Goal: Task Accomplishment & Management: Manage account settings

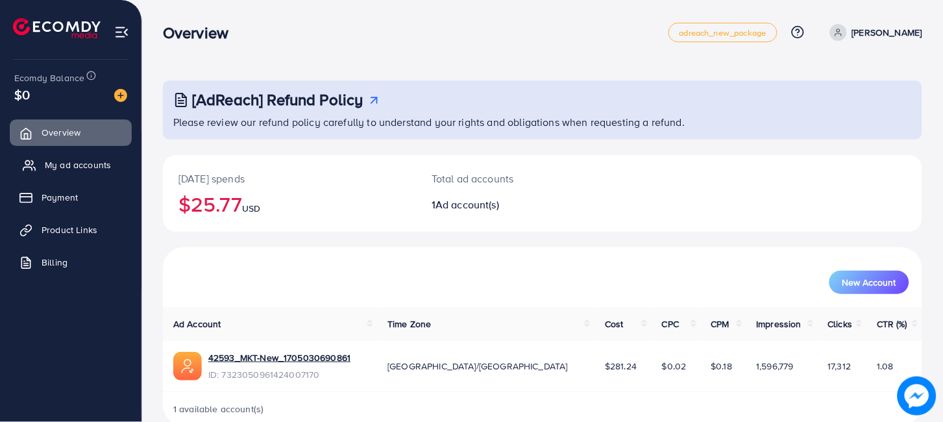
click at [78, 166] on span "My ad accounts" at bounding box center [78, 164] width 66 height 13
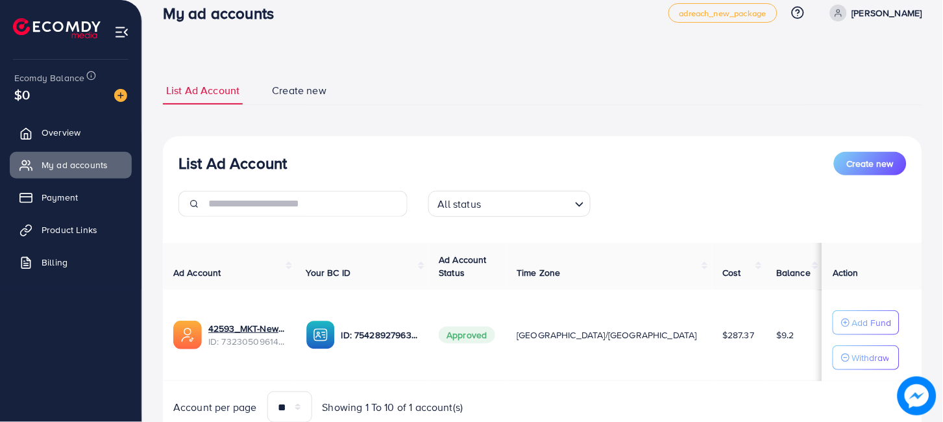
scroll to position [43, 0]
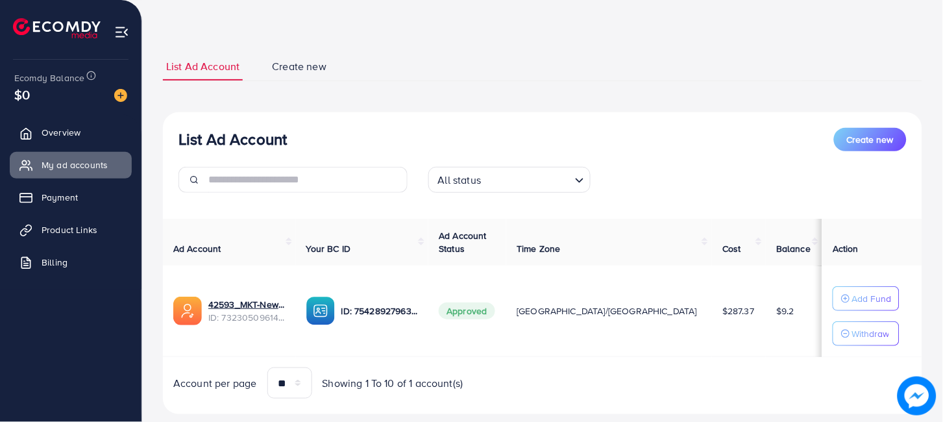
click at [712, 331] on td "$287.37" at bounding box center [739, 312] width 54 height 92
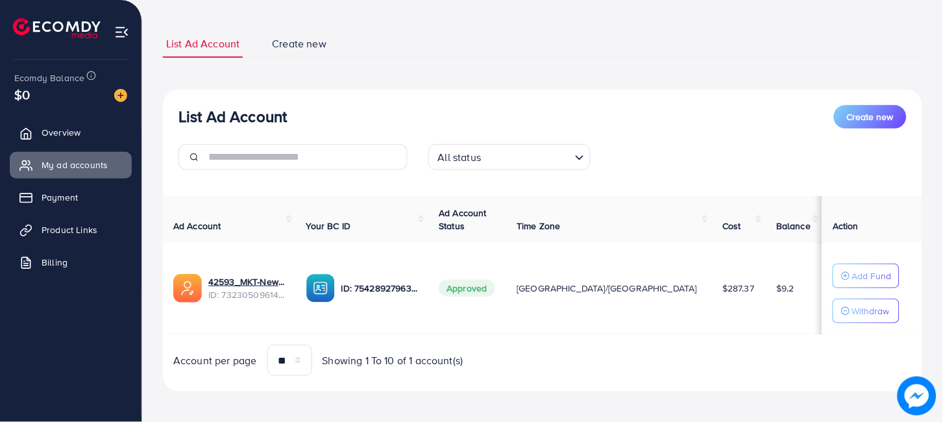
scroll to position [71, 0]
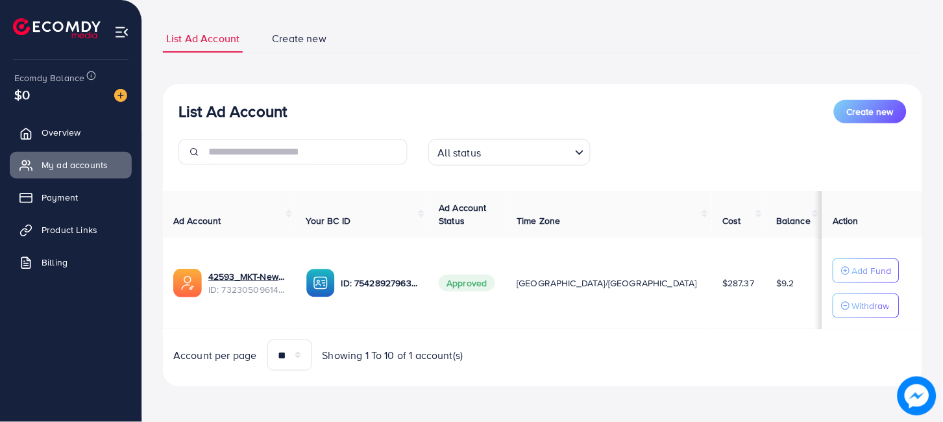
click at [580, 149] on icon "Search for option" at bounding box center [579, 152] width 13 height 13
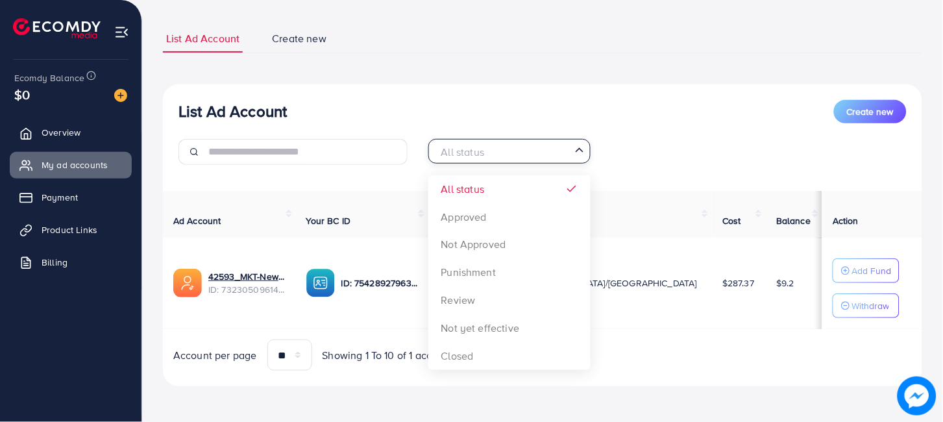
click at [521, 106] on div "List Ad Account Create new" at bounding box center [543, 111] width 728 height 23
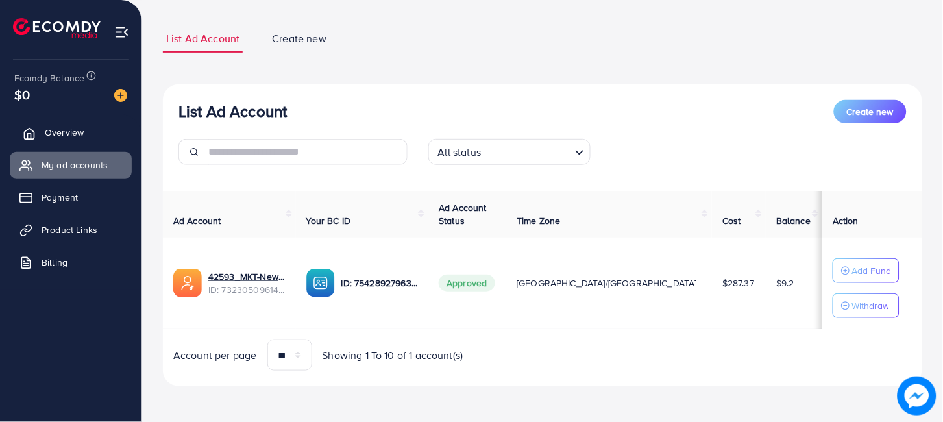
click at [45, 128] on span "Overview" at bounding box center [64, 132] width 39 height 13
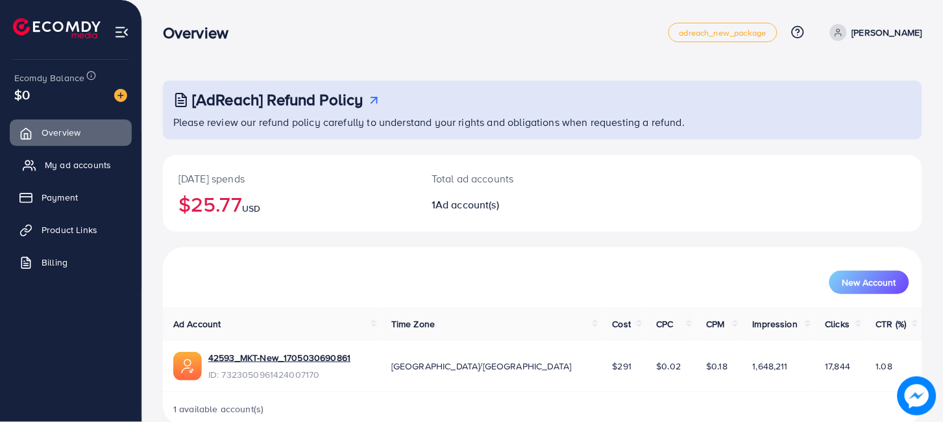
click at [86, 169] on span "My ad accounts" at bounding box center [78, 164] width 66 height 13
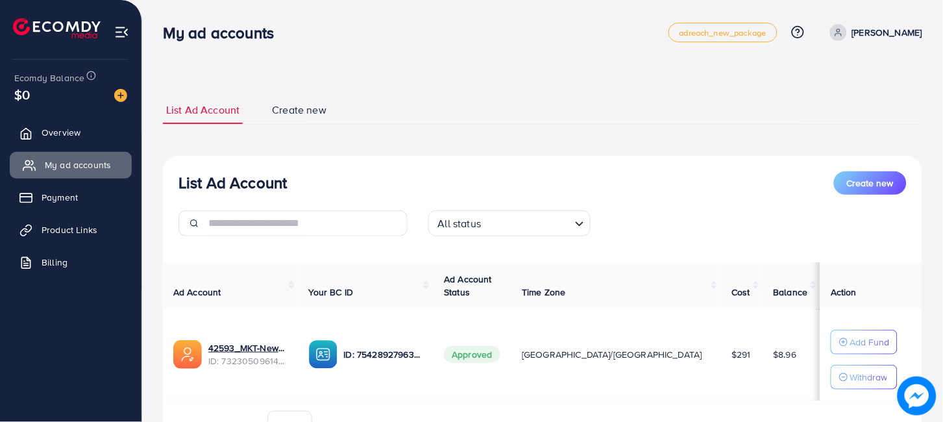
click at [86, 169] on span "My ad accounts" at bounding box center [78, 164] width 66 height 13
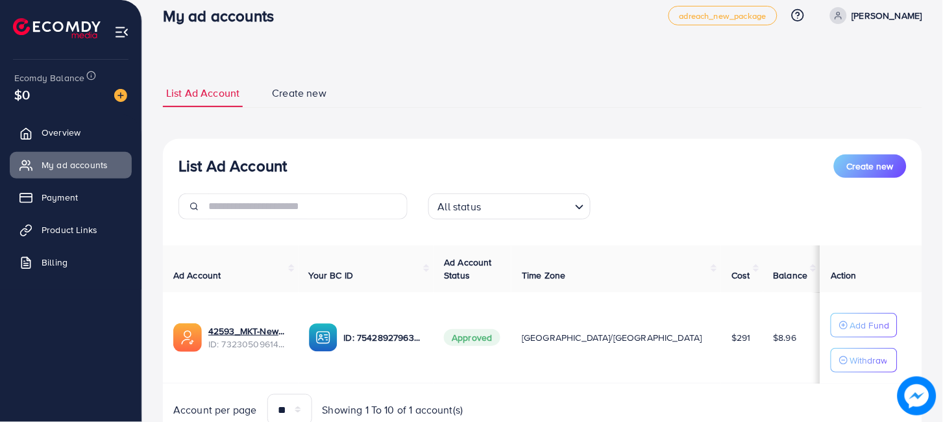
scroll to position [71, 0]
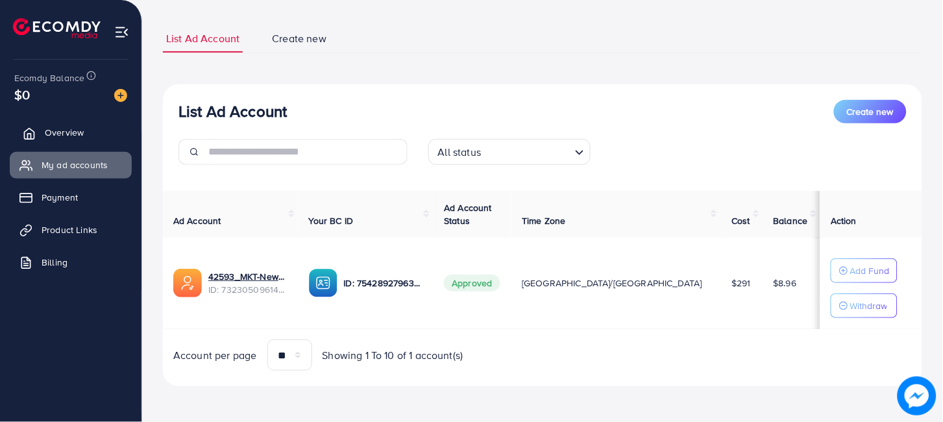
click at [84, 142] on link "Overview" at bounding box center [71, 132] width 122 height 26
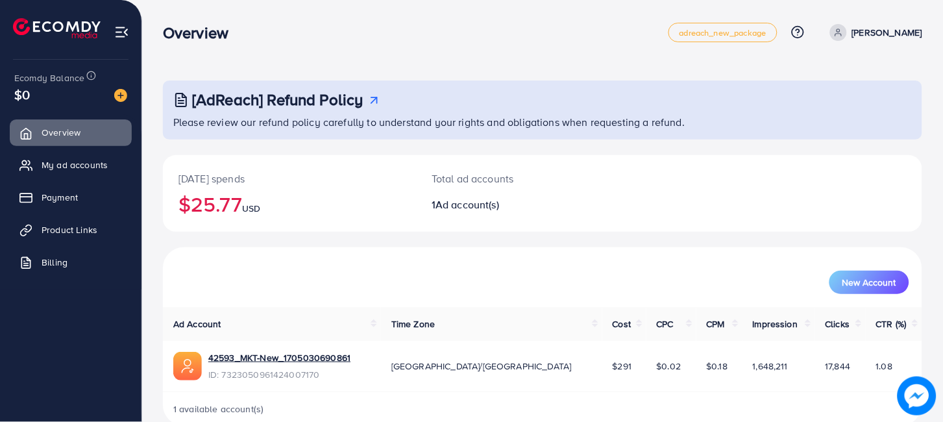
scroll to position [24, 0]
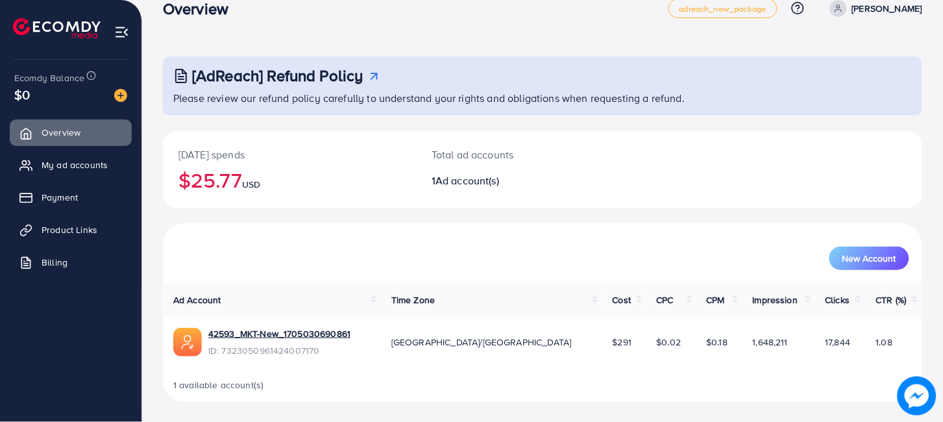
click at [440, 280] on div "New Account" at bounding box center [543, 253] width 760 height 60
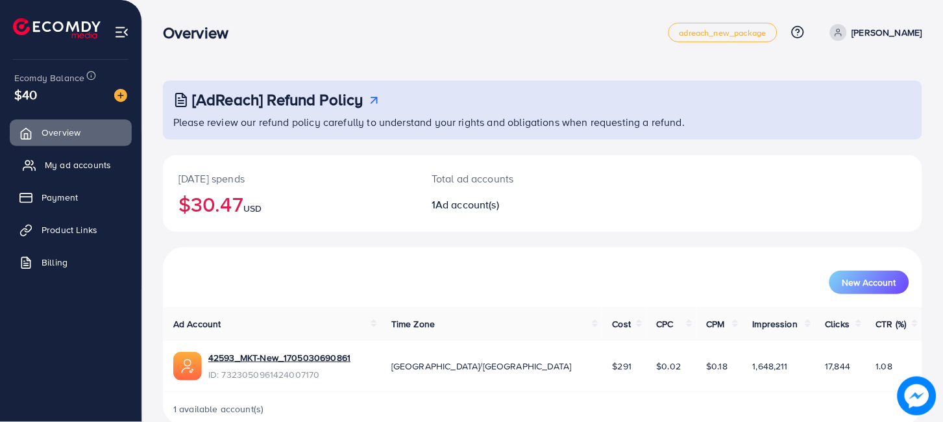
click at [106, 166] on span "My ad accounts" at bounding box center [78, 164] width 66 height 13
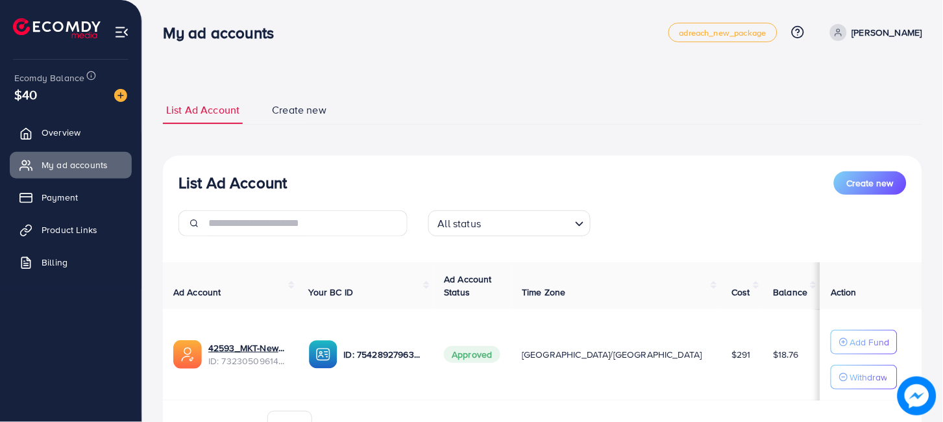
scroll to position [71, 0]
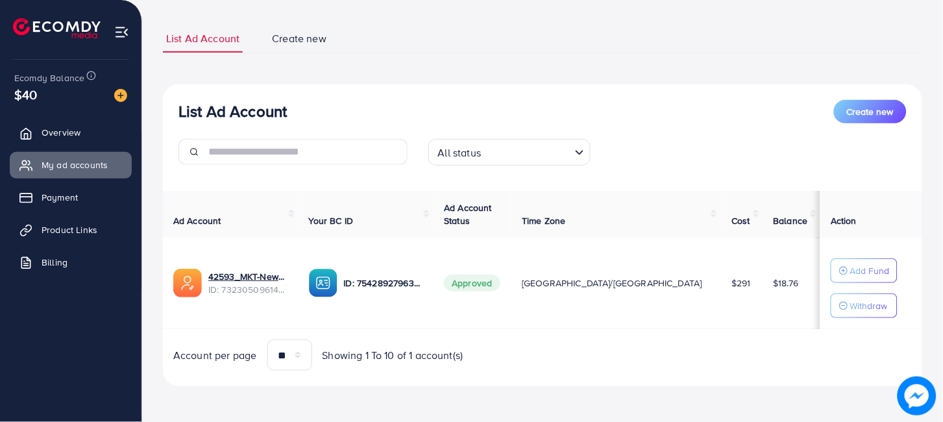
click at [578, 154] on icon "Search for option" at bounding box center [579, 152] width 13 height 13
click at [596, 62] on div "List Ad Account Create new List Ad Account Create new All status Loading... All…" at bounding box center [543, 206] width 760 height 362
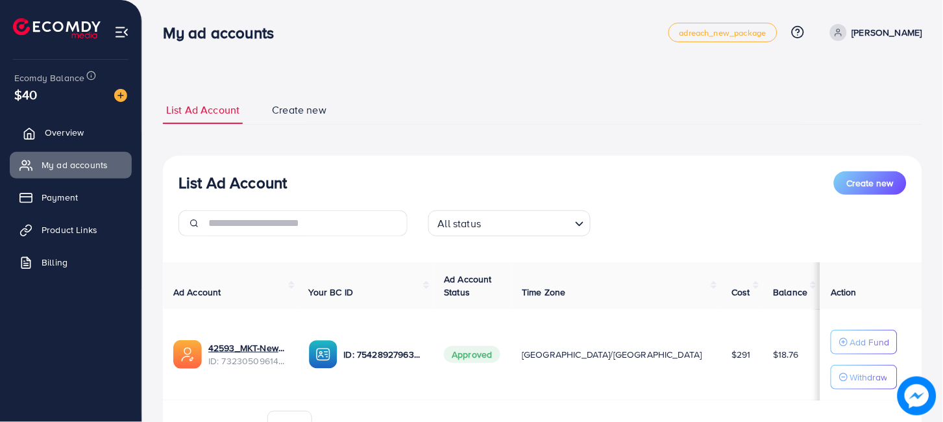
click at [92, 134] on link "Overview" at bounding box center [71, 132] width 122 height 26
